Goal: Task Accomplishment & Management: Manage account settings

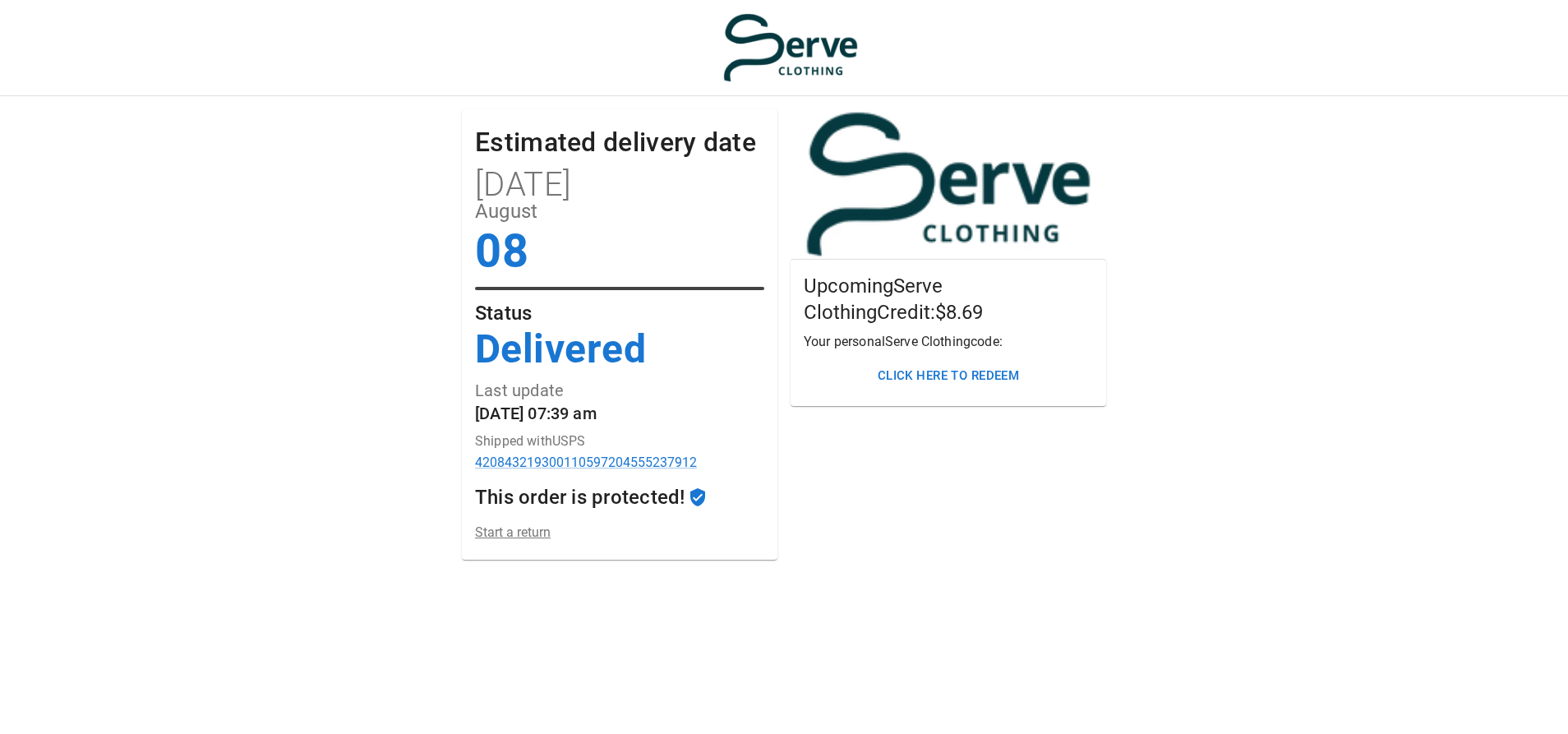
click at [515, 534] on link "Start a return" at bounding box center [620, 532] width 289 height 16
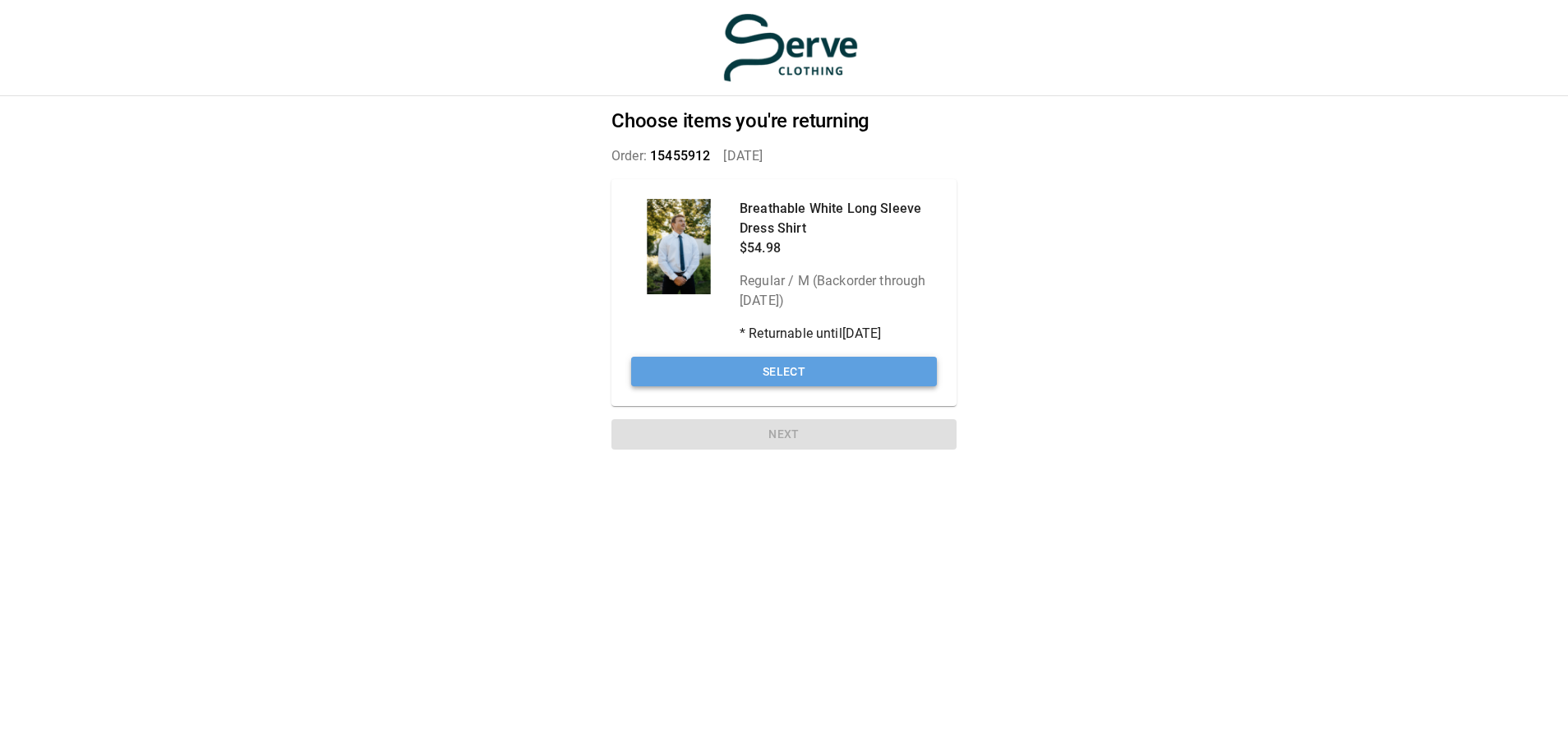
click at [777, 369] on button "Select" at bounding box center [784, 372] width 306 height 30
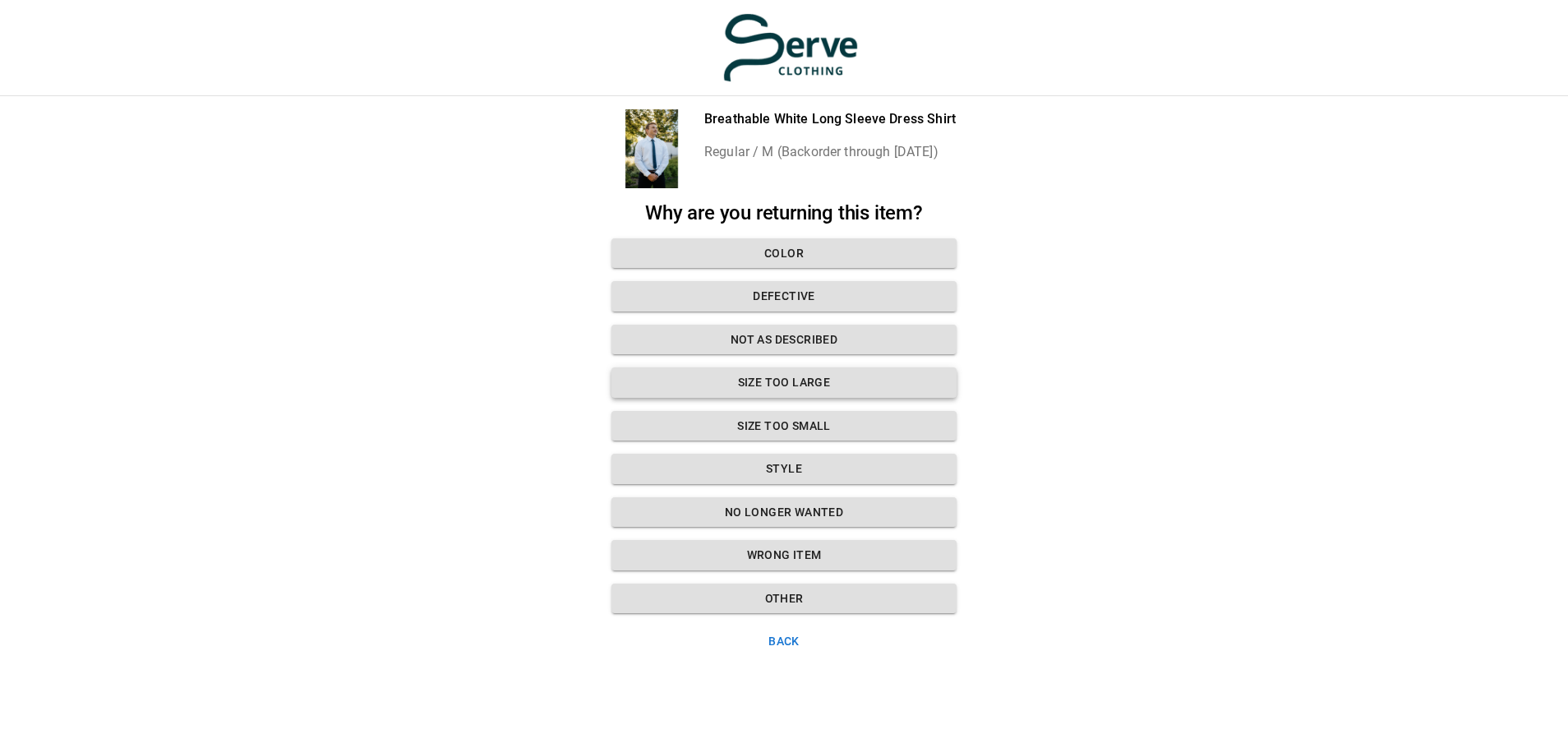
click at [832, 391] on button "Size too large" at bounding box center [784, 382] width 345 height 30
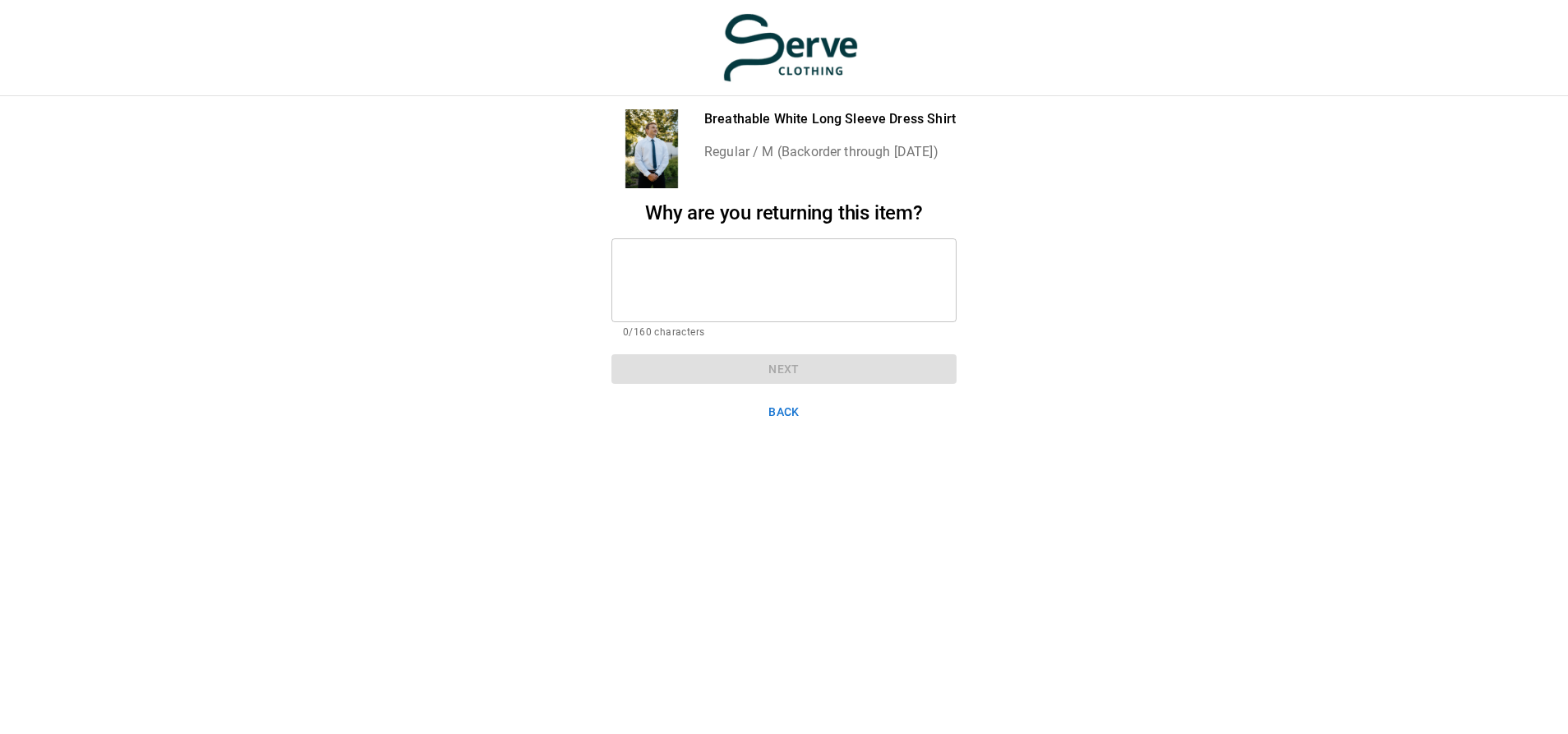
click at [761, 293] on textarea at bounding box center [784, 279] width 322 height 57
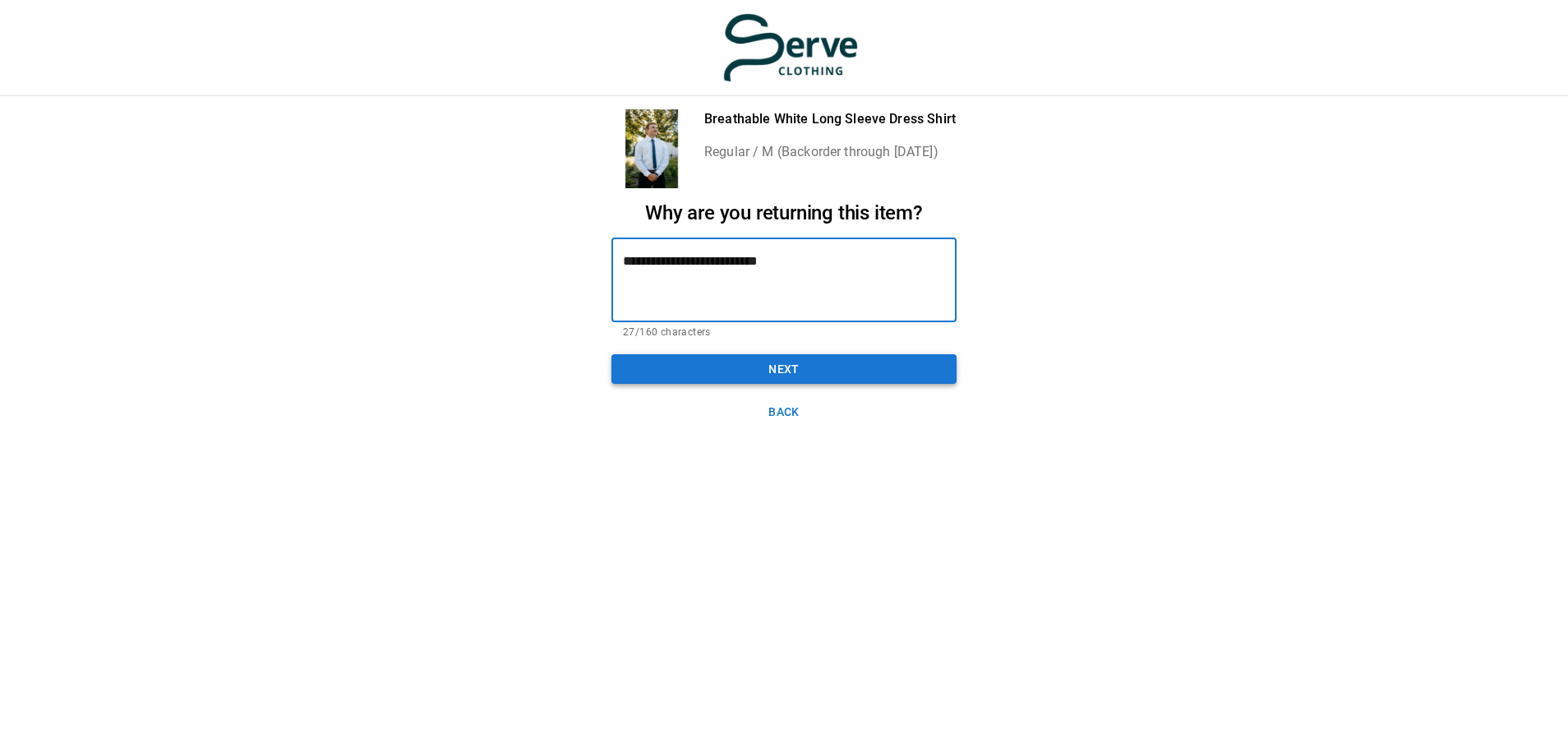
type textarea "**********"
click at [780, 366] on button "Next" at bounding box center [784, 369] width 345 height 30
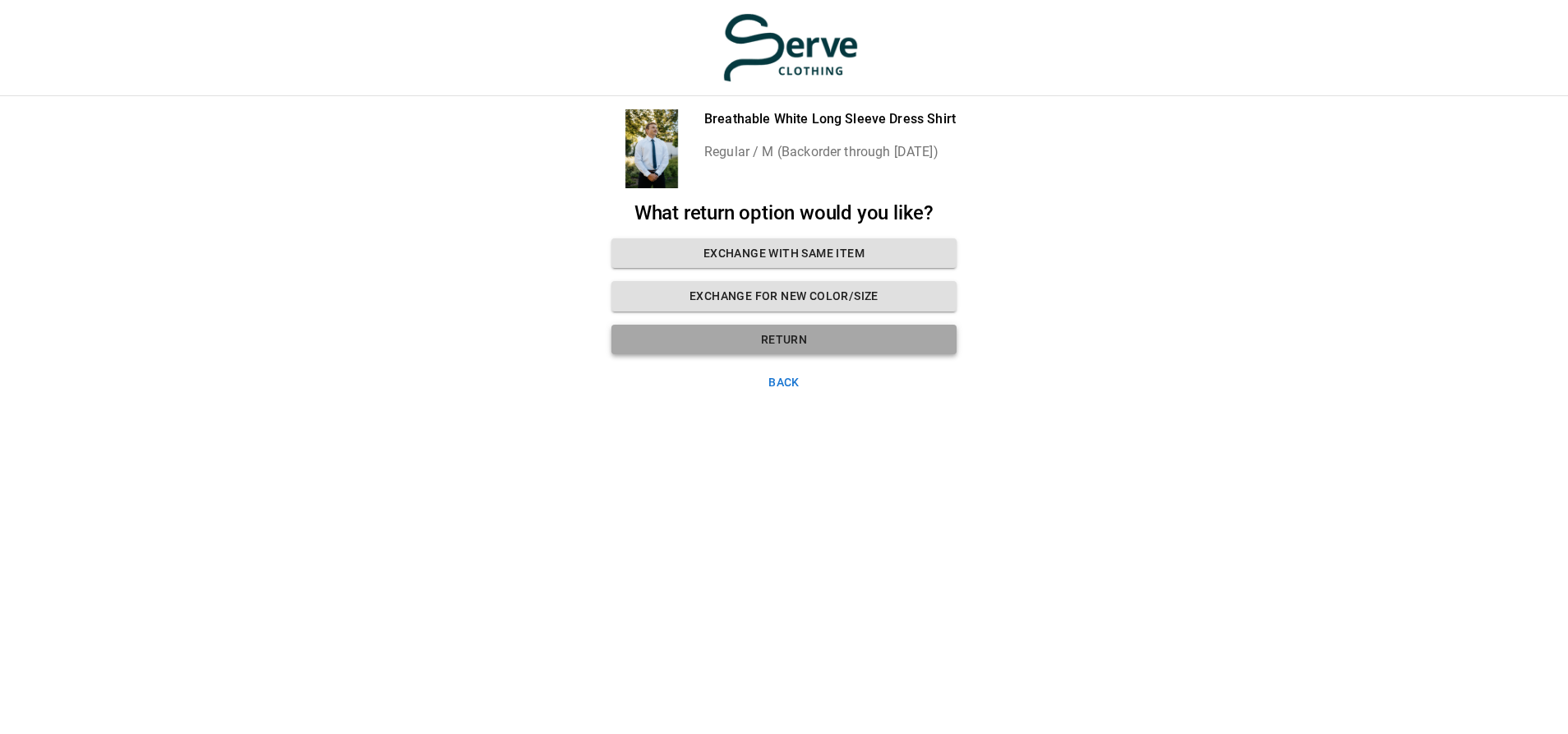
click at [845, 344] on button "Return" at bounding box center [784, 340] width 345 height 30
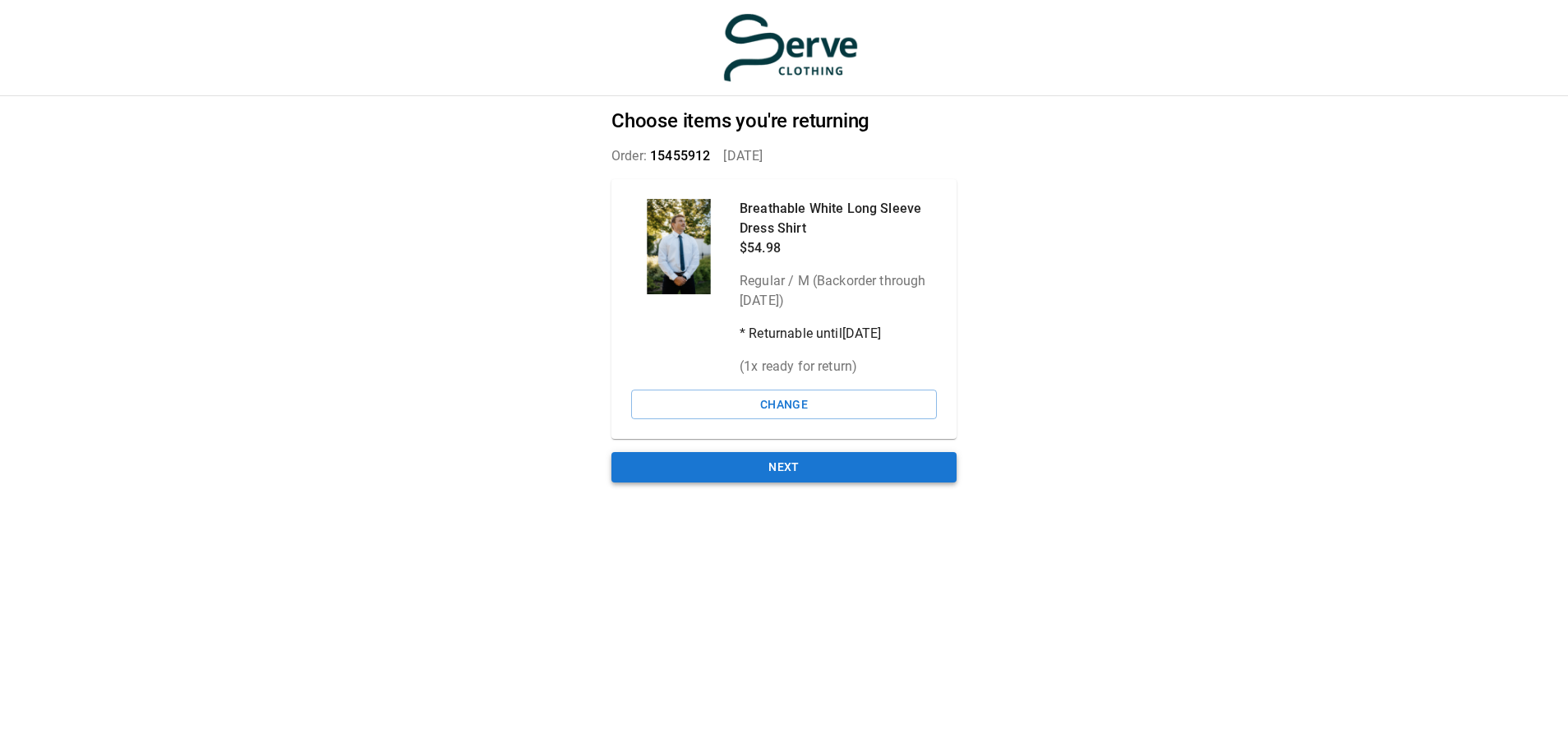
click at [811, 470] on button "Next" at bounding box center [784, 467] width 345 height 30
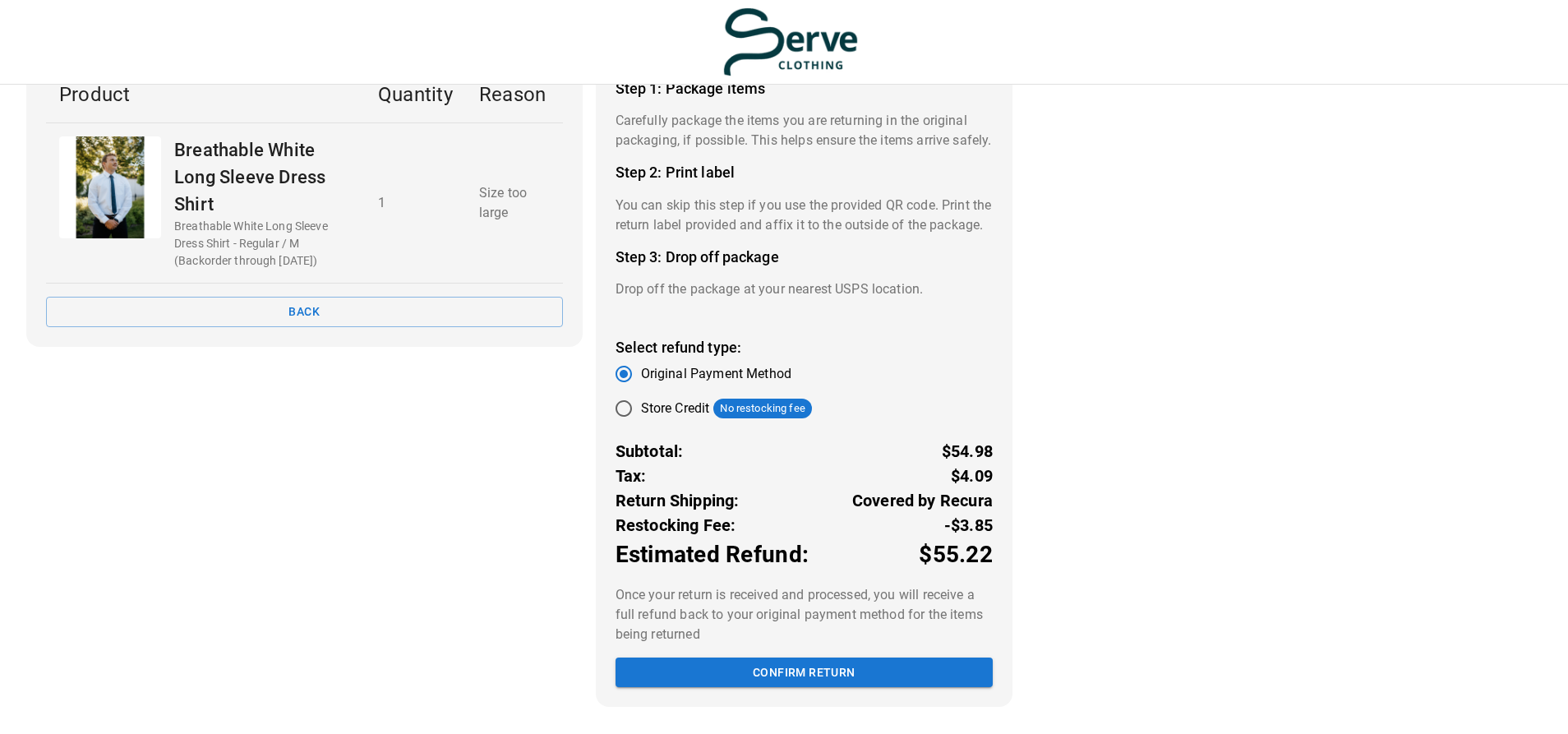
scroll to position [145, 0]
click at [784, 688] on button "Confirm return" at bounding box center [804, 672] width 377 height 30
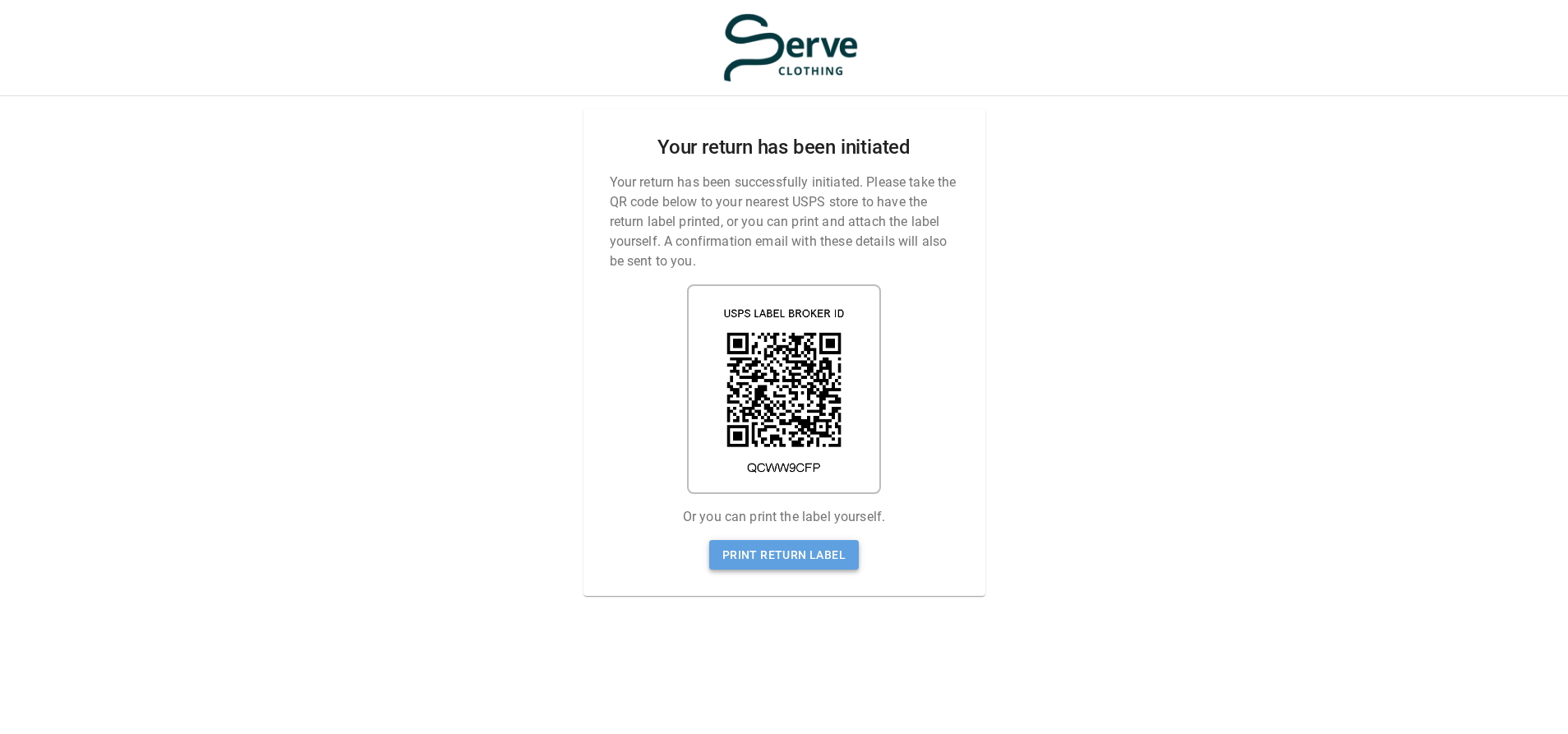
click at [791, 540] on link "Print return label" at bounding box center [784, 555] width 150 height 30
